Goal: Task Accomplishment & Management: Use online tool/utility

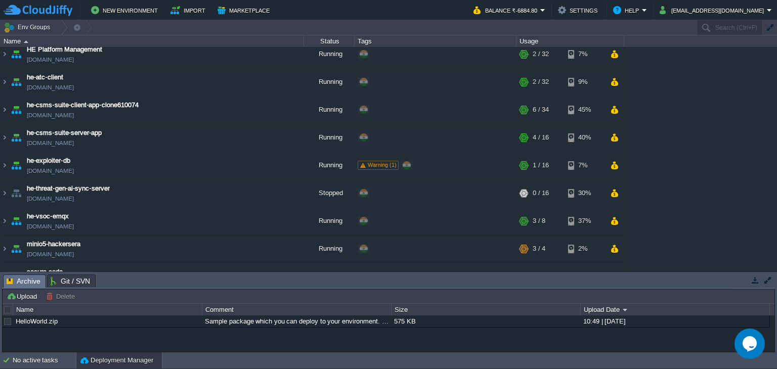
scroll to position [358, 0]
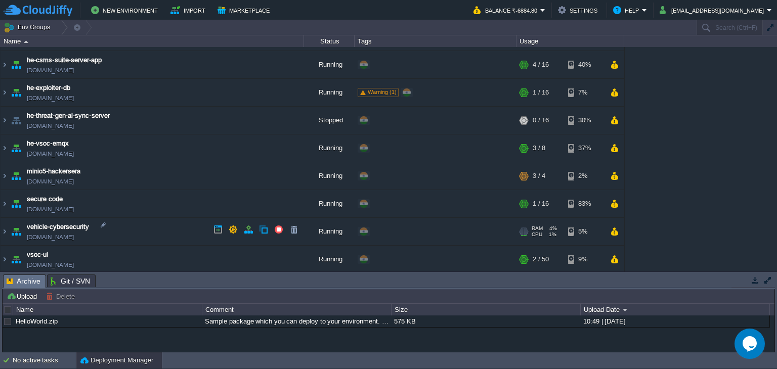
click at [9, 227] on img at bounding box center [16, 231] width 14 height 27
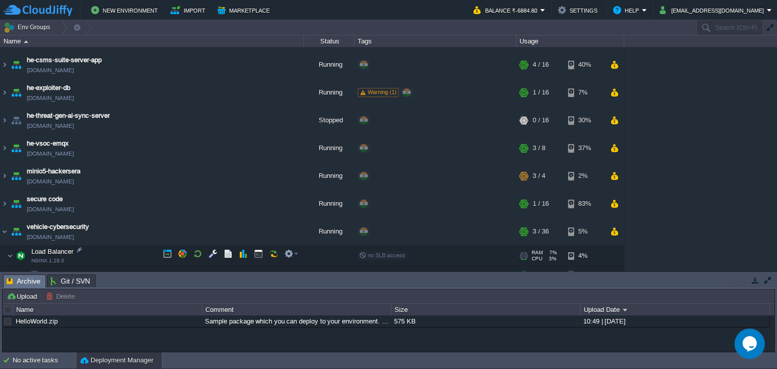
scroll to position [468, 0]
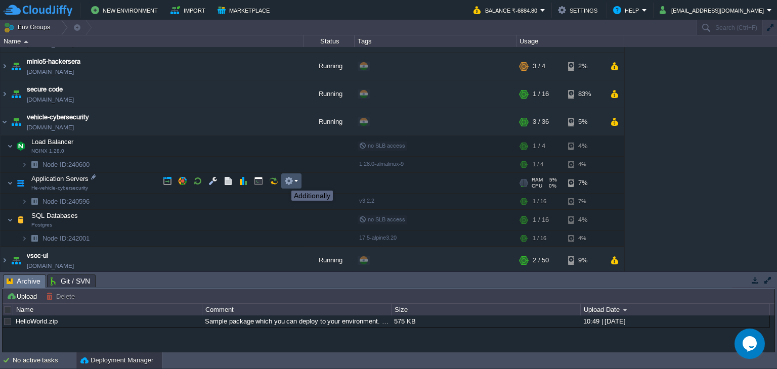
click at [284, 182] on button "button" at bounding box center [288, 181] width 9 height 9
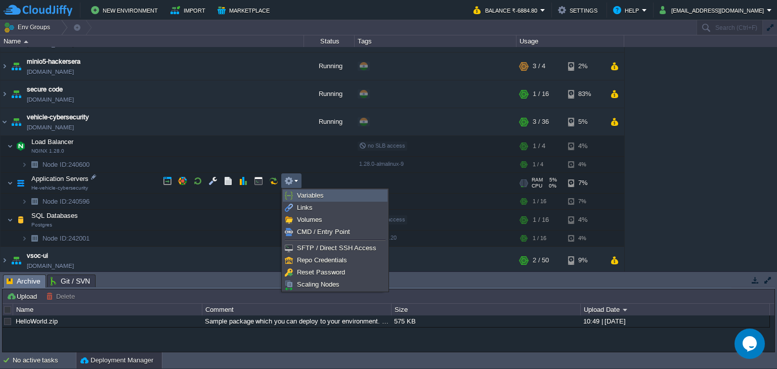
click at [289, 192] on img at bounding box center [289, 196] width 8 height 8
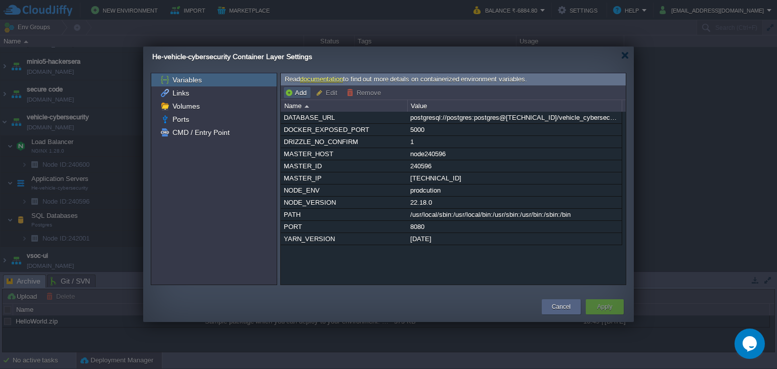
click at [294, 91] on button "Add" at bounding box center [297, 92] width 25 height 9
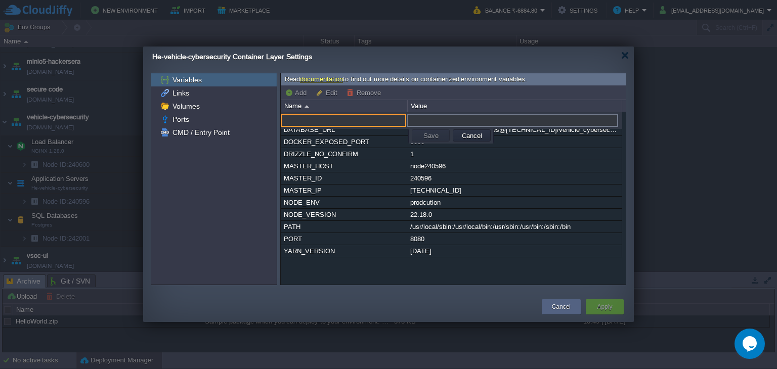
paste input "hijitwakchaure/he-vehicle-cybersecurity] ebef446ef772: Pushed"
type input "hijitwakchaure/he-vehicle-cybersecurity] ebef446ef772: Pushed"
type input "JWT_SECRET"
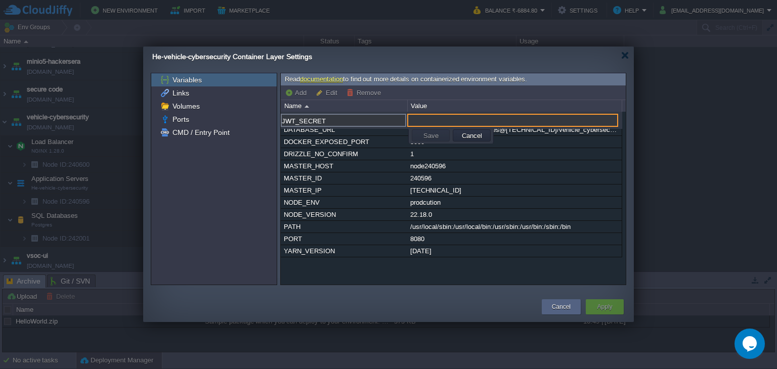
click at [437, 120] on input "text" at bounding box center [512, 120] width 211 height 13
paste input "vehiclecysecbadges"
type input "vehiclecysecbadges"
click at [442, 135] on td "Save" at bounding box center [431, 136] width 38 height 12
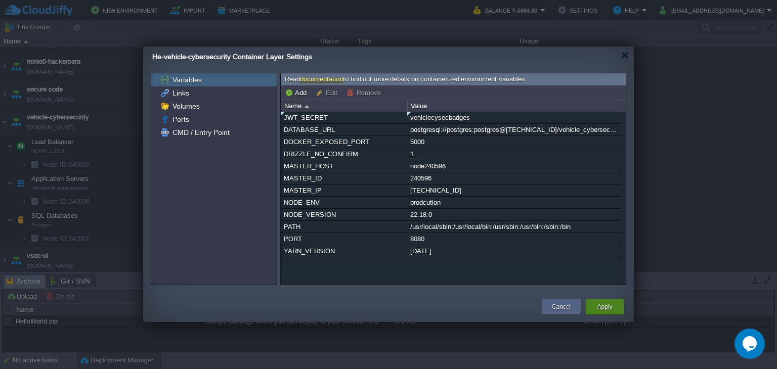
click at [591, 307] on div "Apply" at bounding box center [605, 307] width 38 height 15
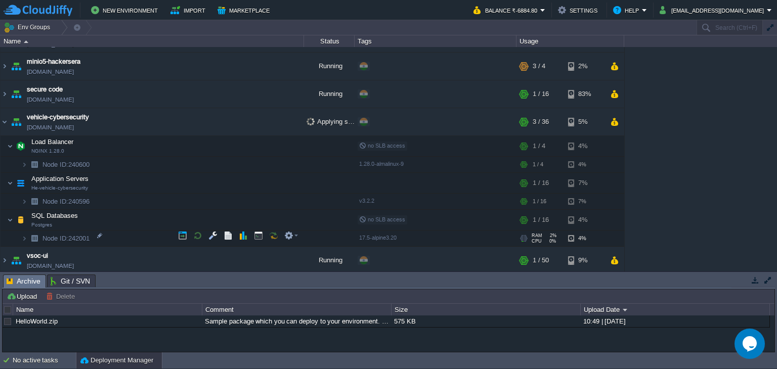
click at [27, 233] on img at bounding box center [34, 239] width 14 height 16
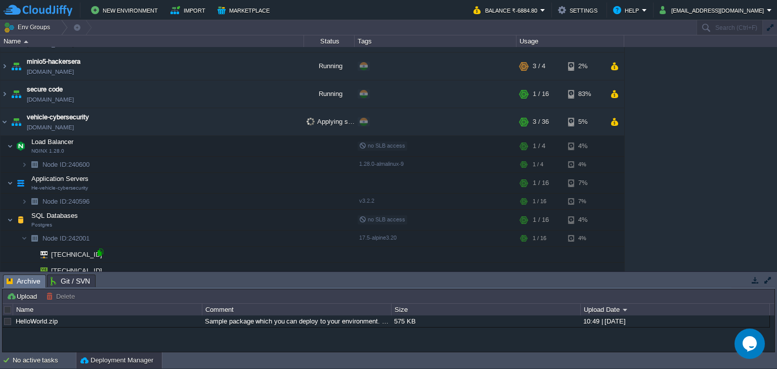
click at [99, 251] on div at bounding box center [100, 252] width 9 height 9
click at [291, 181] on button "button" at bounding box center [288, 181] width 9 height 9
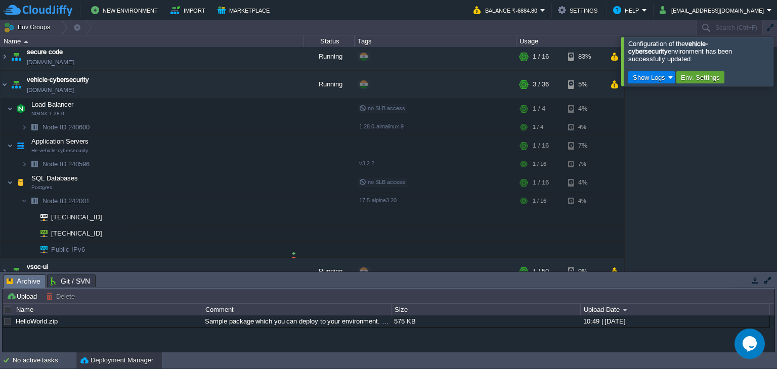
scroll to position [516, 0]
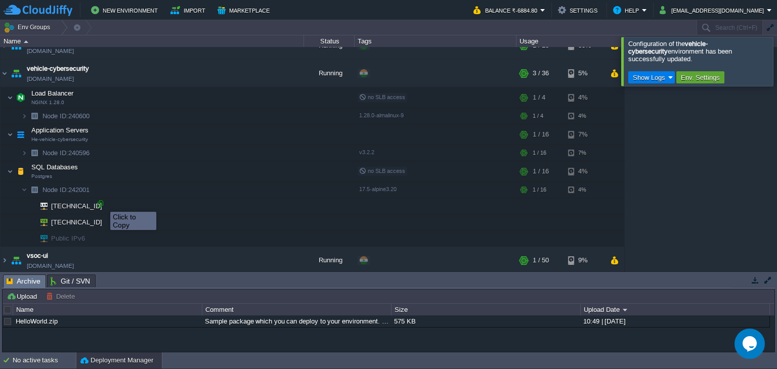
click at [103, 203] on div at bounding box center [100, 203] width 9 height 9
click at [297, 130] on em at bounding box center [291, 132] width 14 height 9
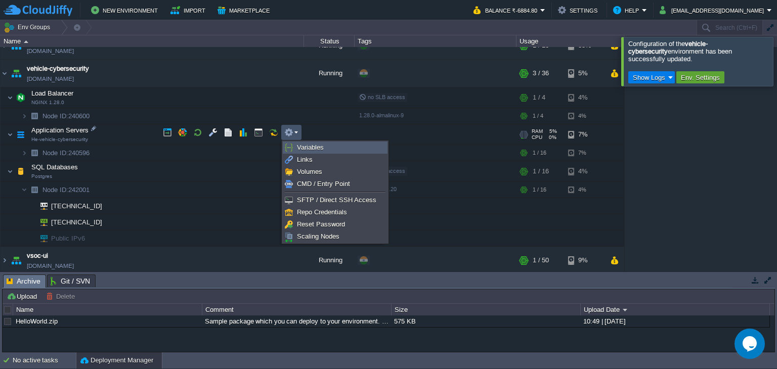
click at [304, 150] on span "Variables" at bounding box center [310, 148] width 27 height 8
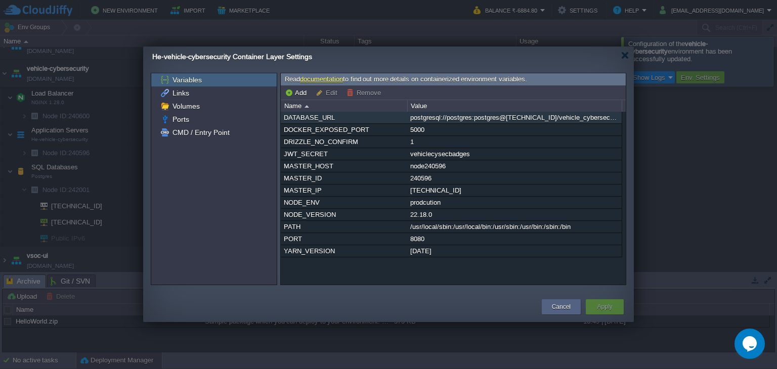
click at [482, 118] on div "postgresql://postgres:postgres@[TECHNICAL_ID]/vehicle_cybersecurity" at bounding box center [515, 118] width 214 height 12
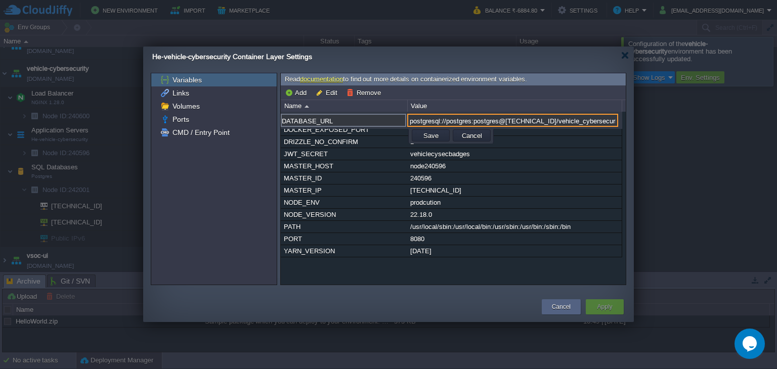
scroll to position [0, 15]
drag, startPoint x: 516, startPoint y: 118, endPoint x: 533, endPoint y: 119, distance: 17.3
click at [533, 119] on input "postgresql://postgres:postgres@[TECHNICAL_ID]/vehicle_cybersecurity" at bounding box center [512, 120] width 211 height 13
paste input "[TECHNICAL_ID]"
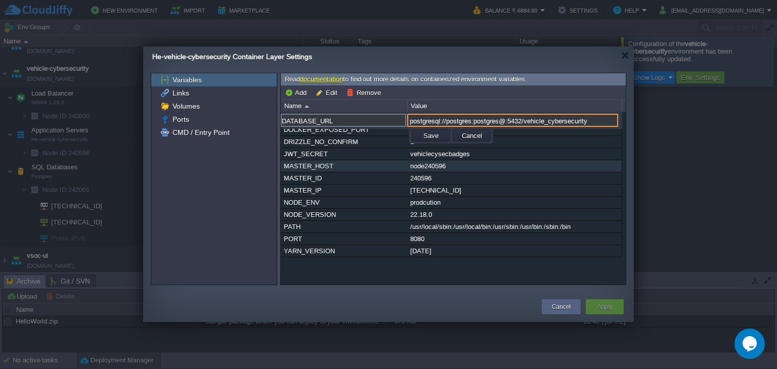
paste input "[TECHNICAL_ID]"
click at [428, 133] on button "Save" at bounding box center [431, 135] width 21 height 9
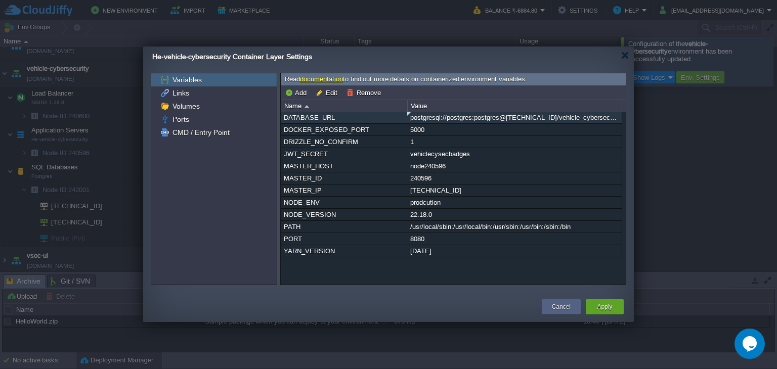
click at [531, 115] on div "postgresql://postgres:postgres@[TECHNICAL_ID]/vehicle_cybersecurity" at bounding box center [515, 118] width 214 height 12
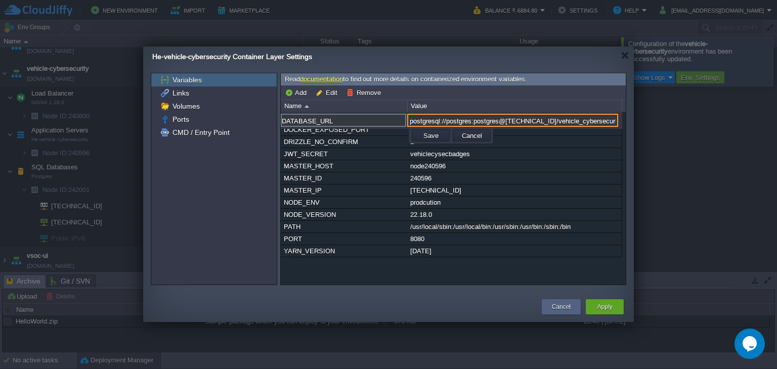
click at [504, 117] on input "postgresql://postgres:postgres@[TECHNICAL_ID]/vehicle_cybersecurity" at bounding box center [512, 120] width 211 height 13
paste input "://hackersera:Vepassword@[TECHNICAL_ID]/hevehicle"
click at [565, 120] on input "postgres://hackersera:Vepassword@[TECHNICAL_ID]/hevehicle" at bounding box center [512, 120] width 211 height 13
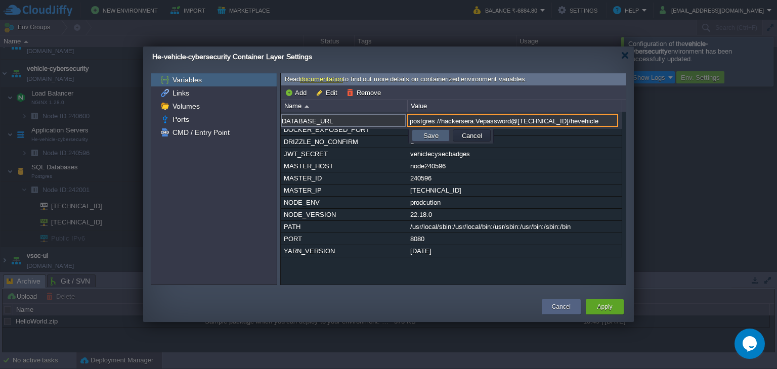
type input "postgres://hackersera:Vepassword@[TECHNICAL_ID]/hevehicle"
click at [429, 135] on button "Save" at bounding box center [431, 135] width 21 height 9
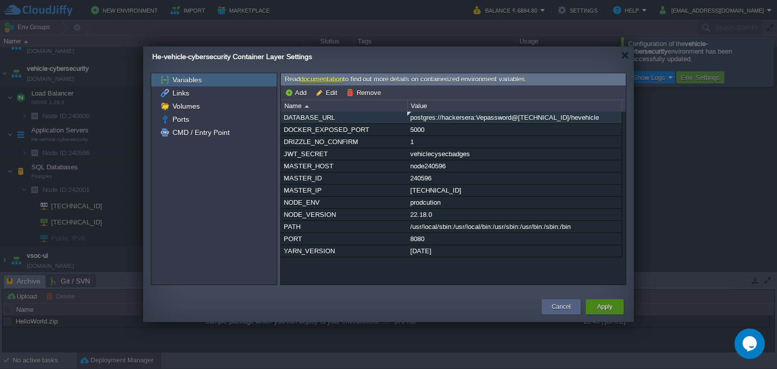
click at [601, 308] on button "Apply" at bounding box center [604, 307] width 15 height 10
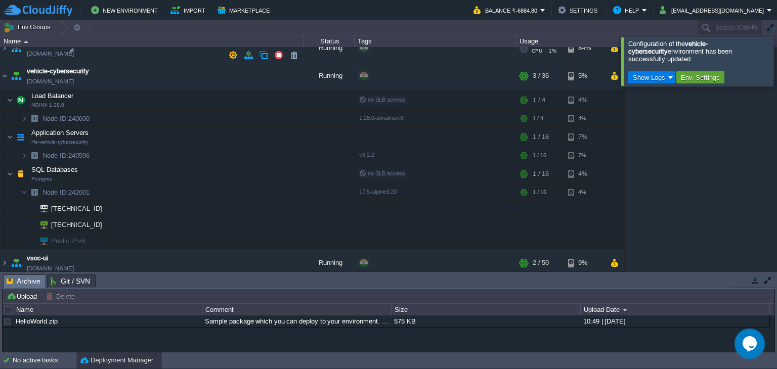
scroll to position [516, 0]
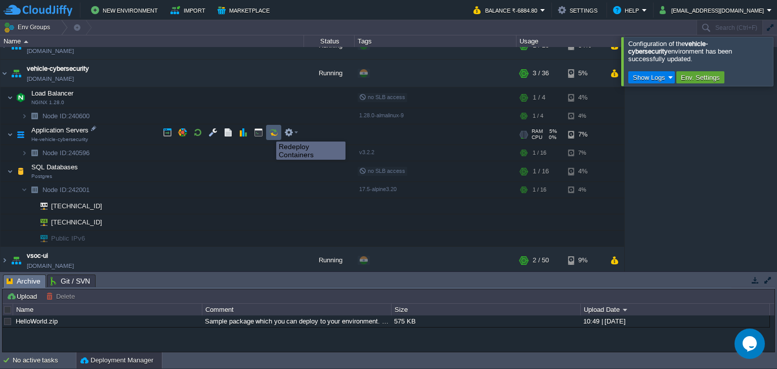
click at [269, 133] on button "button" at bounding box center [273, 132] width 9 height 9
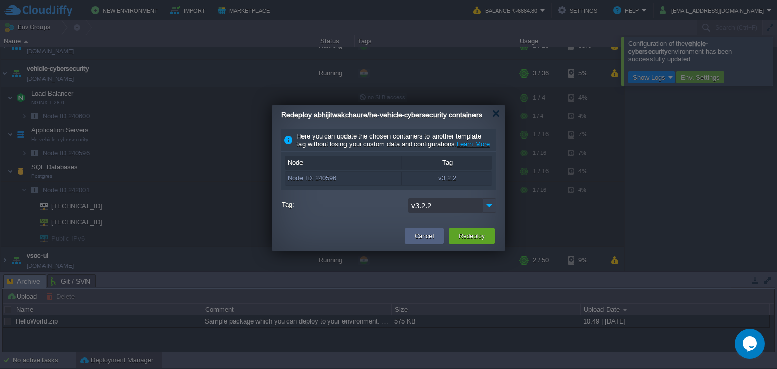
click at [491, 213] on img at bounding box center [489, 205] width 14 height 15
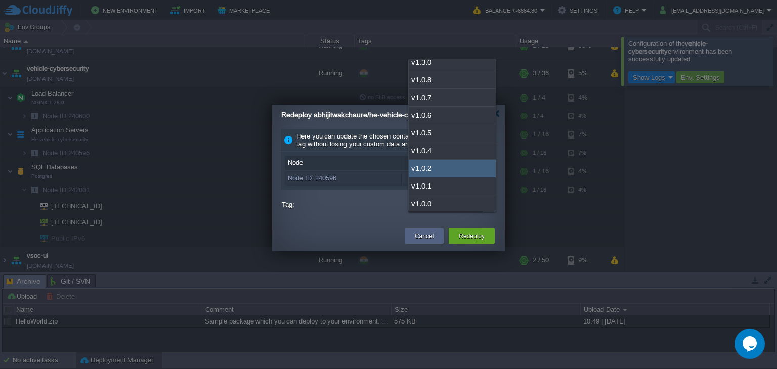
scroll to position [14, 0]
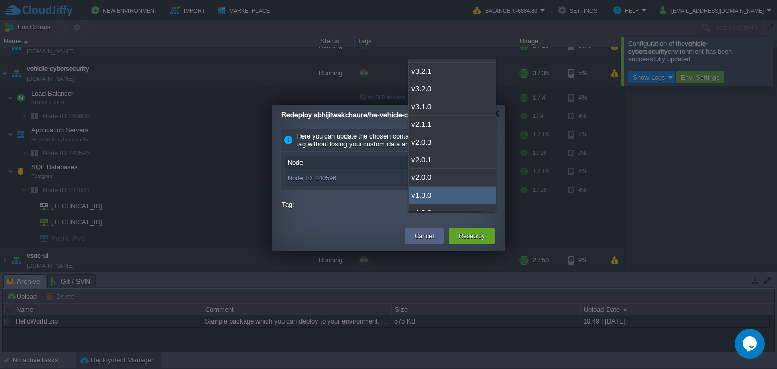
click at [445, 195] on div "v1.3.0" at bounding box center [452, 196] width 87 height 18
type input "v1.3.0"
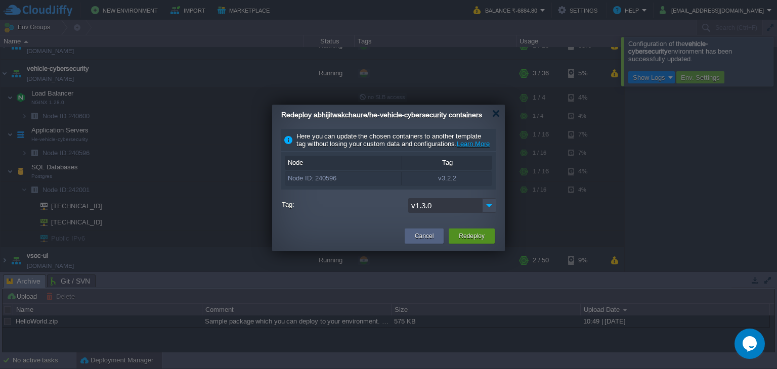
click at [476, 241] on button "Redeploy" at bounding box center [472, 236] width 26 height 10
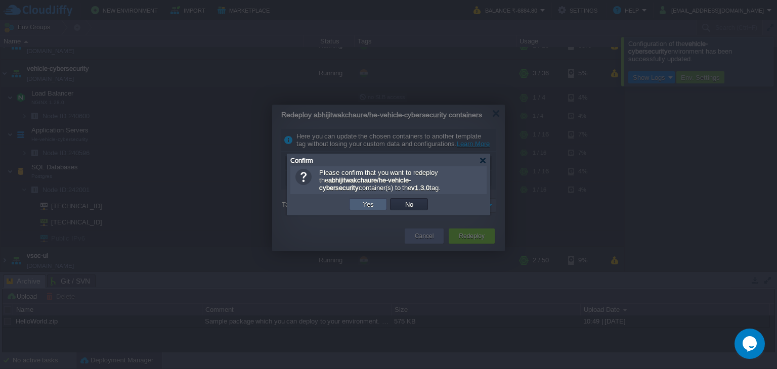
click at [371, 204] on button "Yes" at bounding box center [368, 204] width 17 height 9
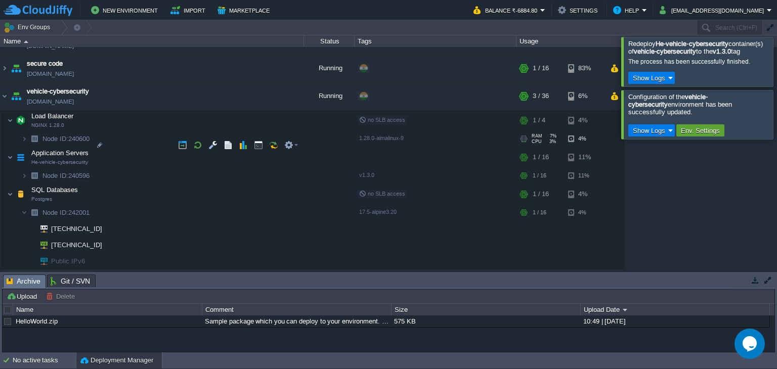
scroll to position [516, 0]
